Goal: Transaction & Acquisition: Purchase product/service

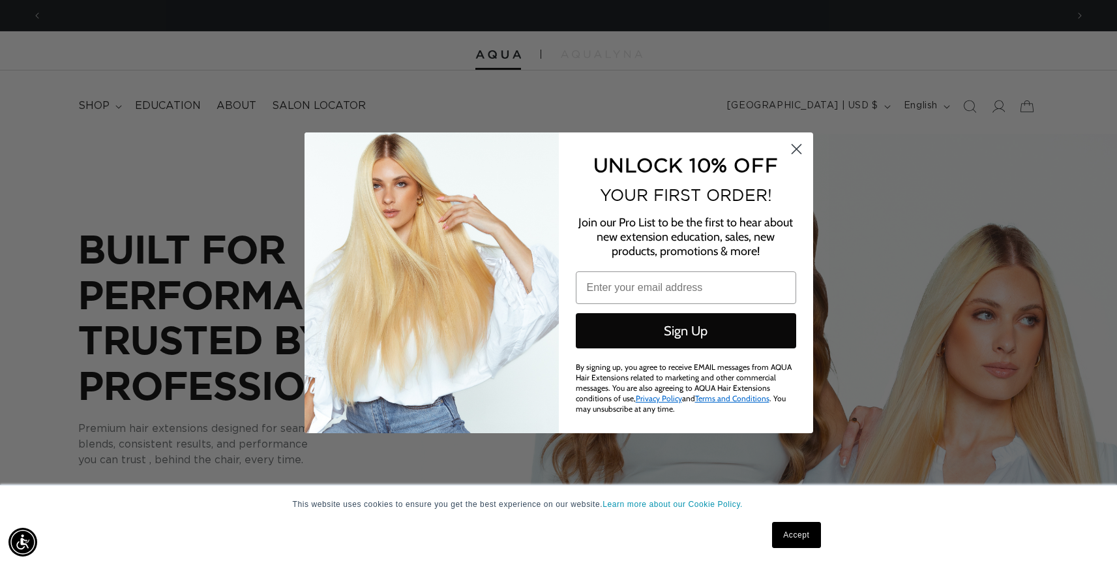
scroll to position [0, 1025]
click at [796, 151] on circle "Close dialog" at bounding box center [796, 149] width 22 height 22
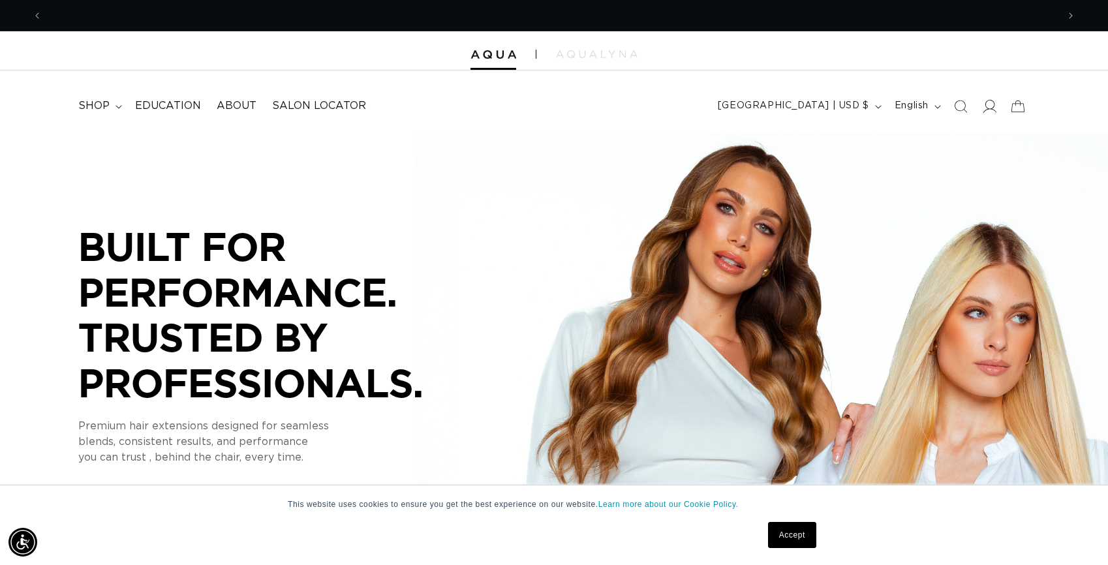
scroll to position [0, 1015]
click at [991, 105] on icon at bounding box center [989, 106] width 14 height 14
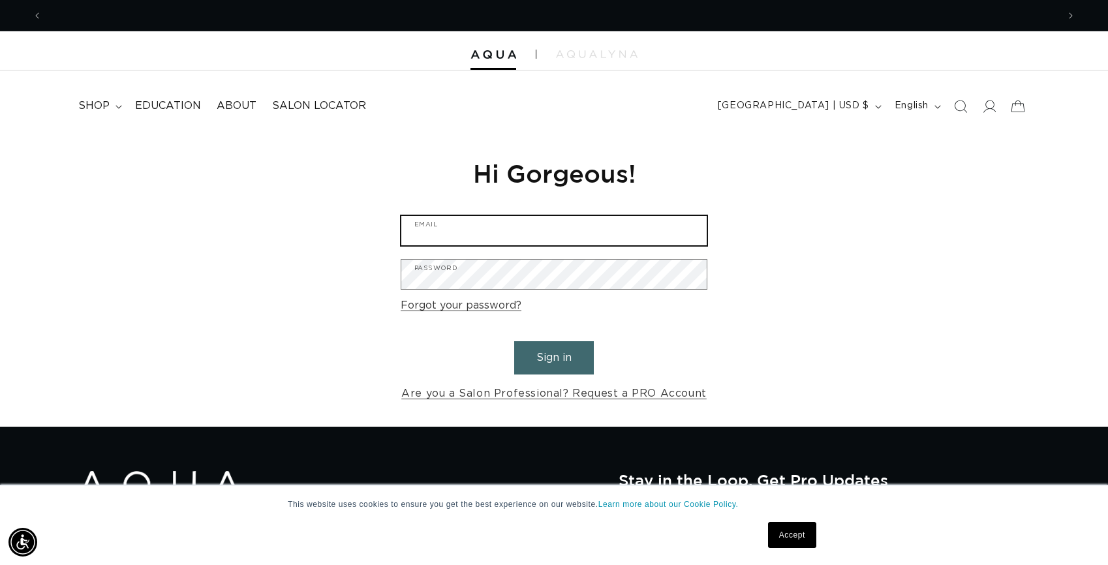
scroll to position [0, 2030]
type input "modahairdesign@att.net"
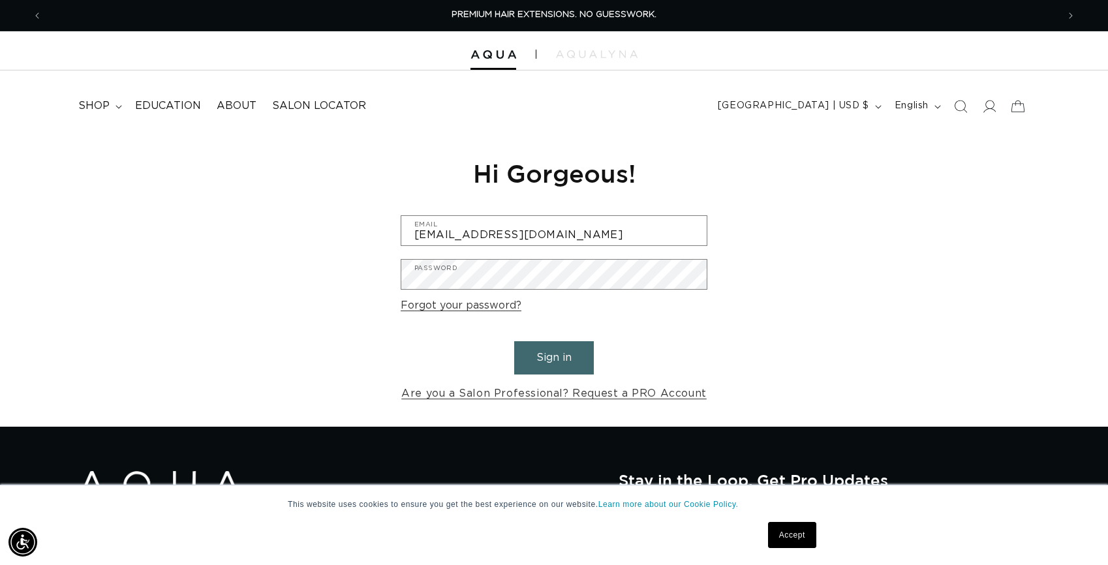
scroll to position [0, 1015]
click at [558, 359] on button "Sign in" at bounding box center [554, 357] width 80 height 33
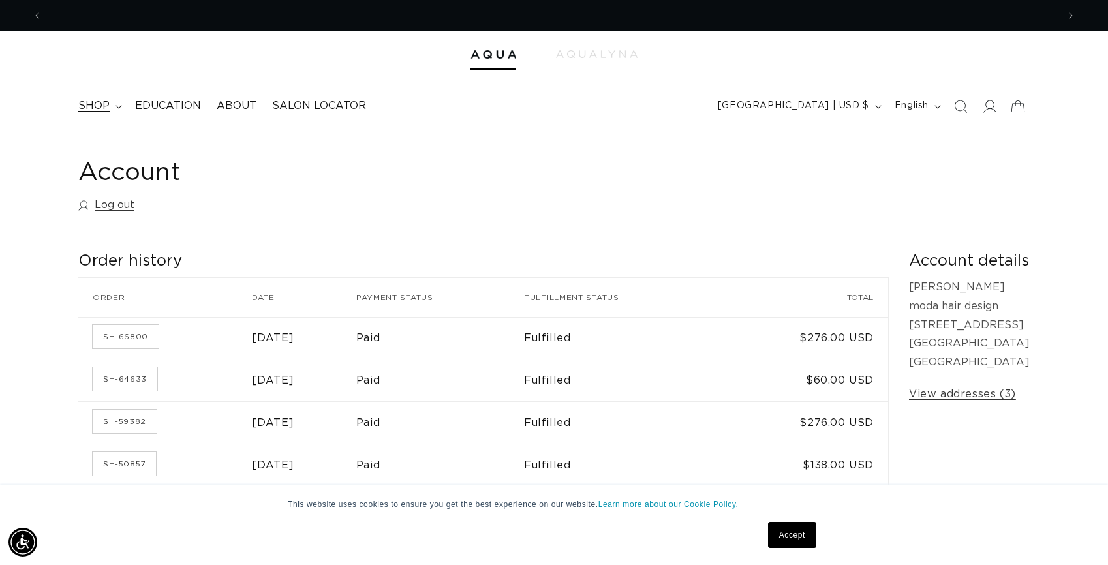
scroll to position [0, 2030]
click at [118, 106] on icon at bounding box center [118, 107] width 7 height 4
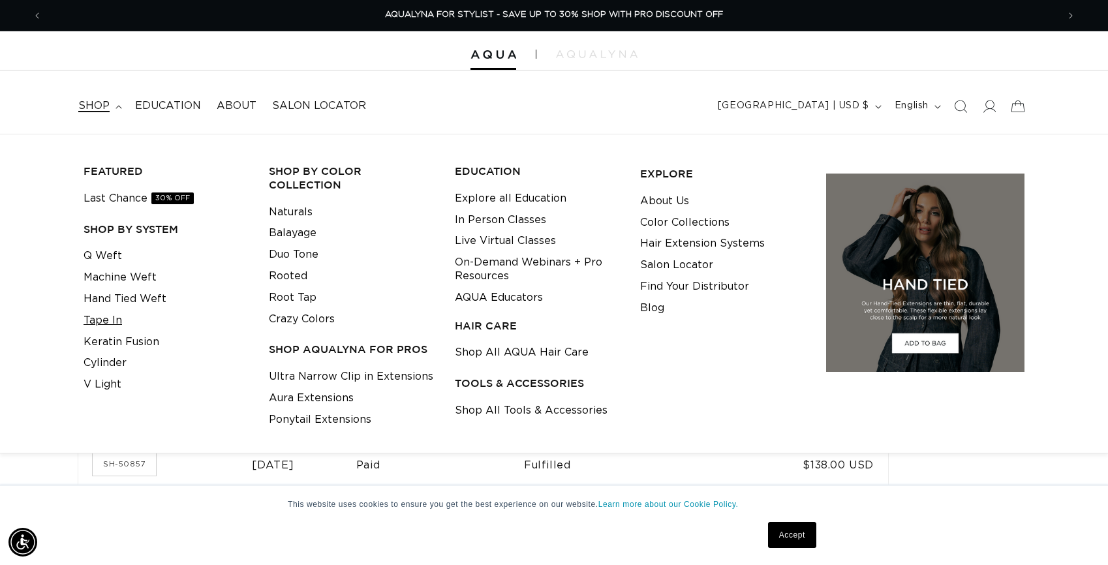
click at [108, 320] on link "Tape In" at bounding box center [102, 321] width 38 height 22
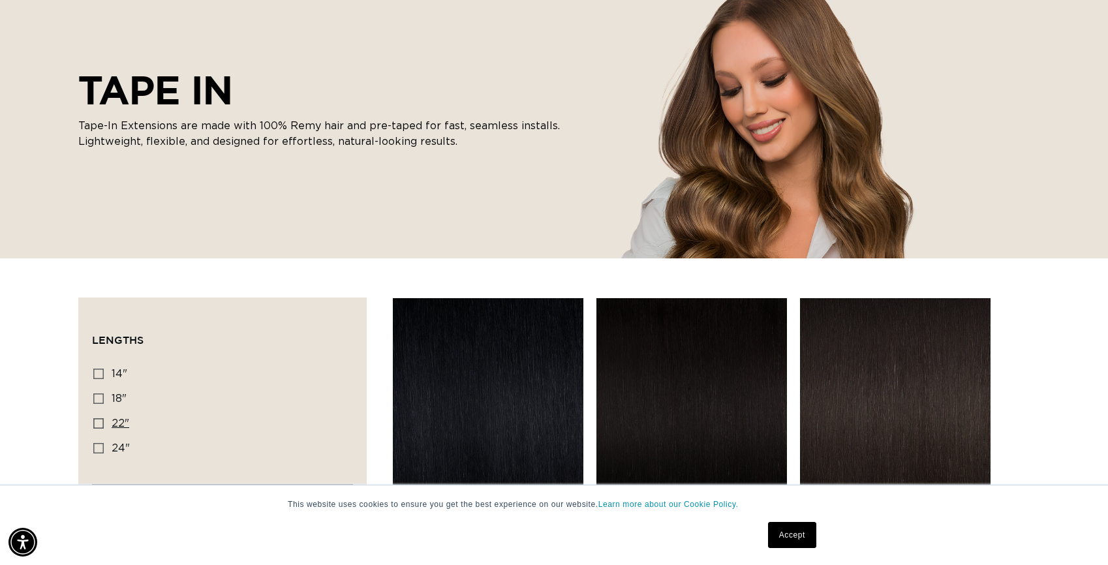
scroll to position [169, 1]
click at [99, 426] on icon at bounding box center [98, 423] width 10 height 10
click at [99, 426] on input "22" 22" (37 products)" at bounding box center [98, 423] width 10 height 10
checkbox input "true"
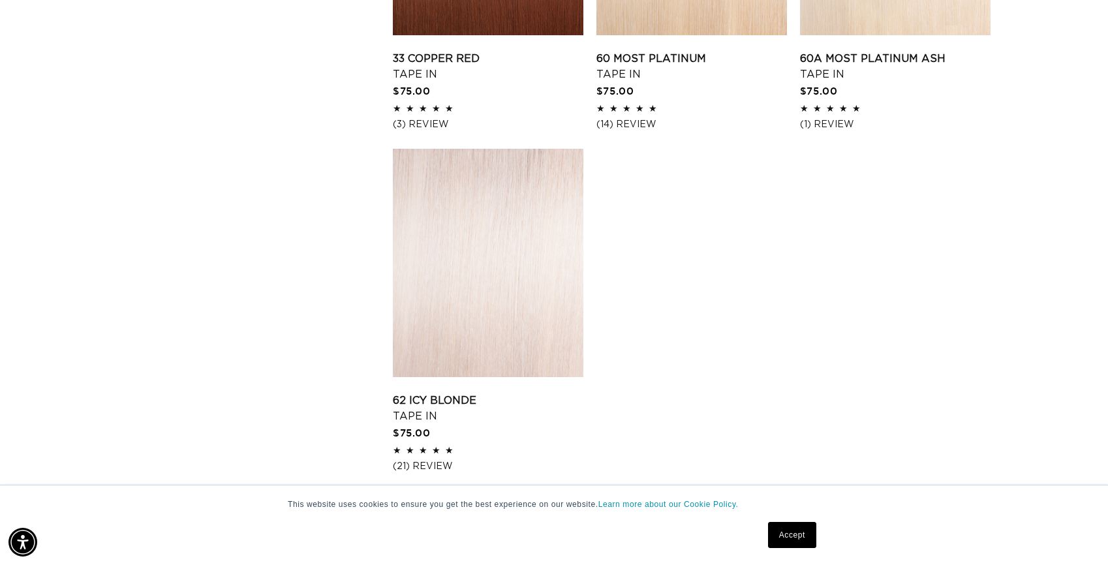
scroll to position [2041, 0]
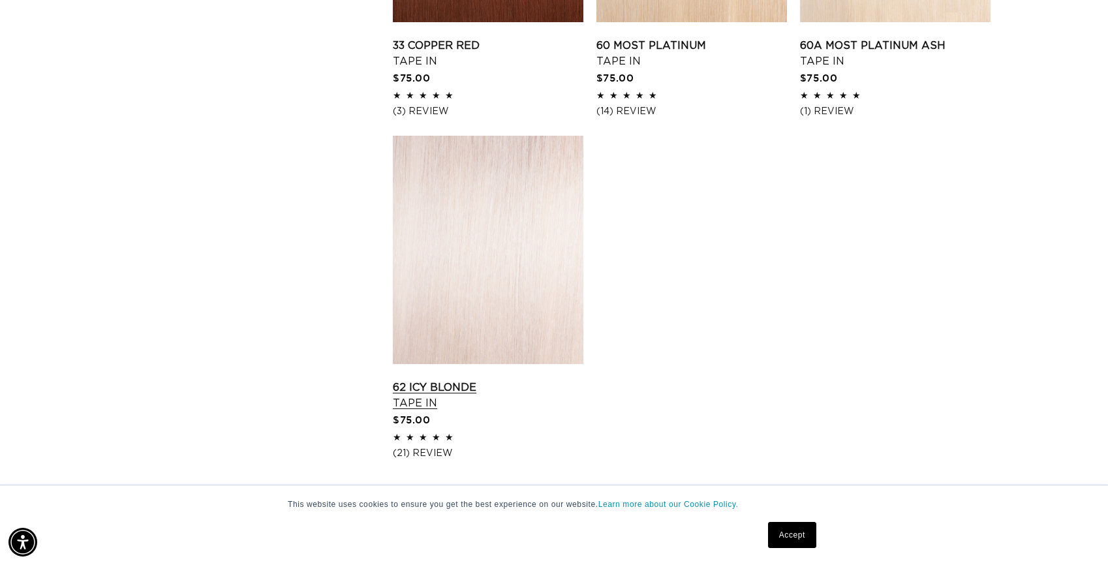
click at [530, 380] on link "62 Icy Blonde Tape In" at bounding box center [488, 395] width 190 height 31
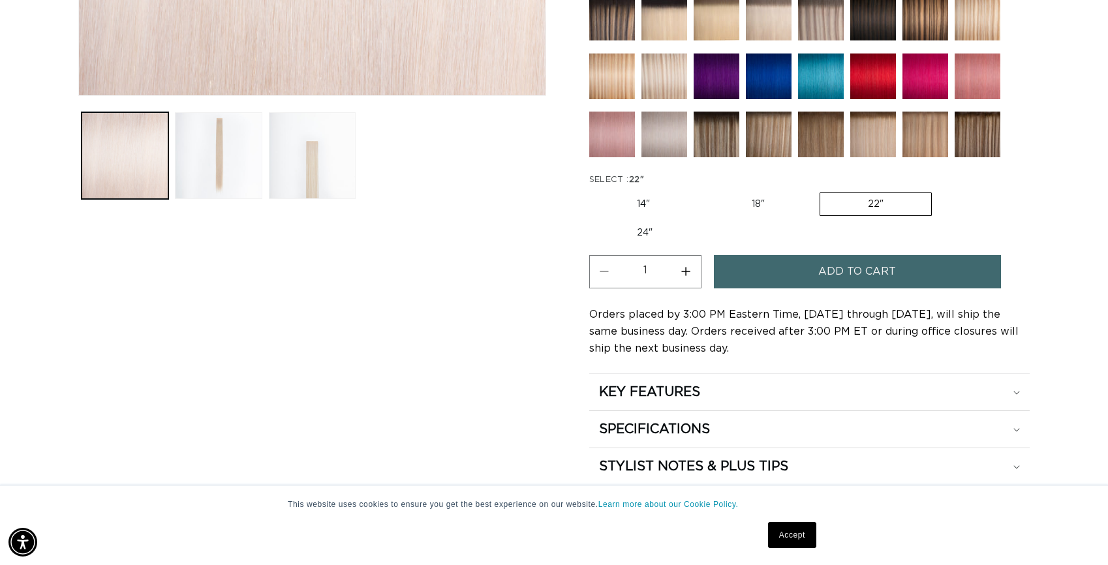
scroll to position [571, 0]
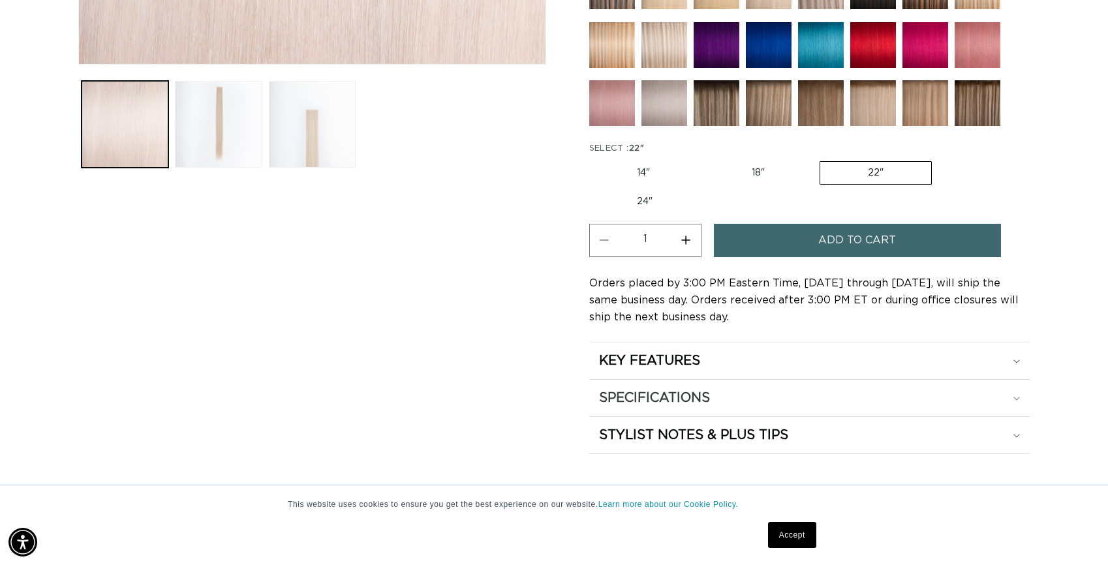
click at [1011, 391] on div "SPECIFICATIONS" at bounding box center [809, 397] width 421 height 17
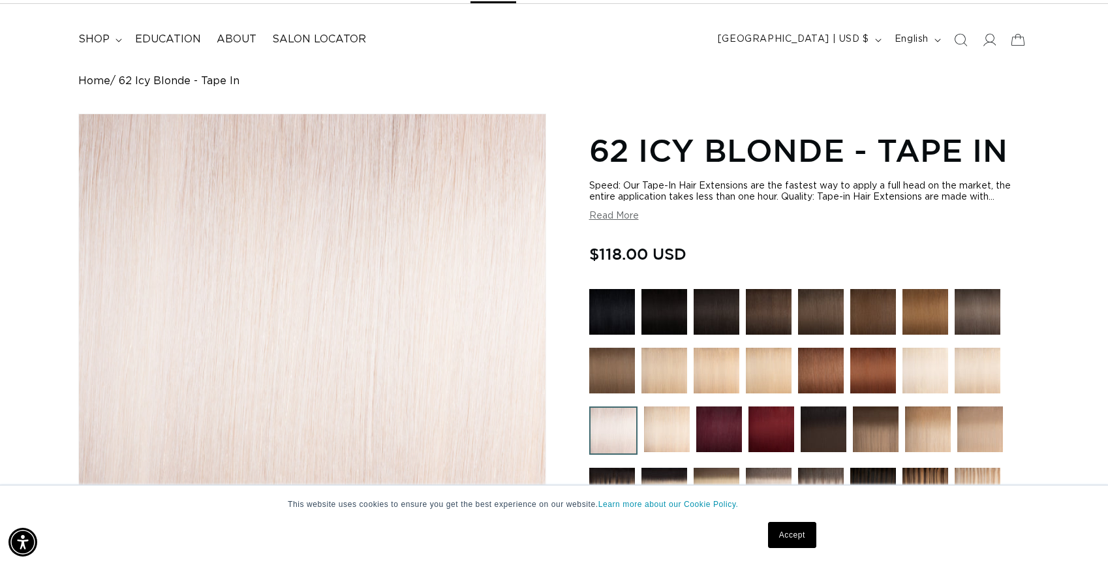
scroll to position [0, 2030]
